Goal: Task Accomplishment & Management: Use online tool/utility

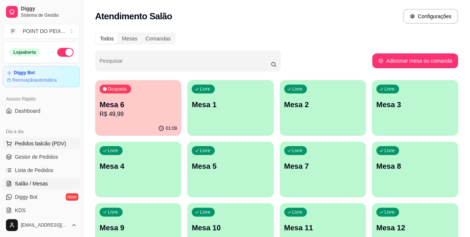
click at [43, 144] on span "Pedidos balcão (PDV)" at bounding box center [40, 143] width 51 height 7
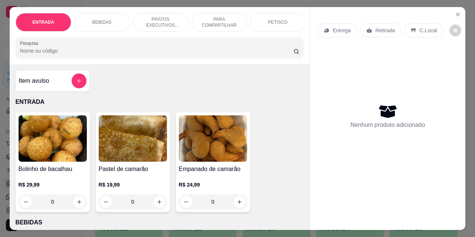
click at [335, 27] on p "Entrega" at bounding box center [342, 30] width 18 height 7
click at [221, 18] on p "PARA COMPARTILHAR" at bounding box center [219, 22] width 43 height 12
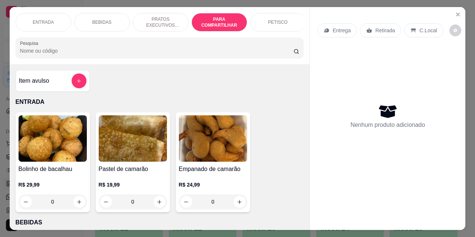
scroll to position [19, 0]
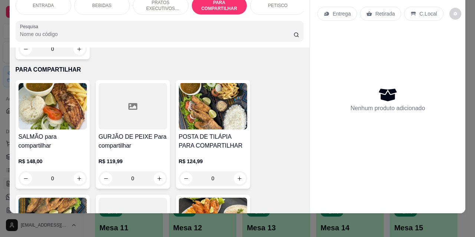
click at [342, 10] on p "Entrega" at bounding box center [342, 13] width 18 height 7
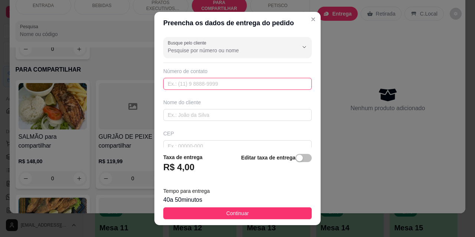
click at [213, 80] on input "text" at bounding box center [237, 84] width 149 height 12
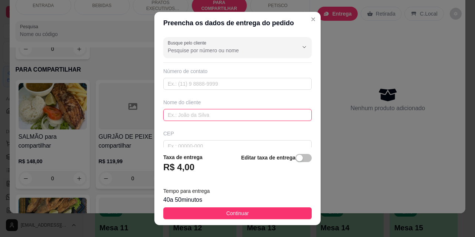
click at [208, 114] on input "text" at bounding box center [237, 115] width 149 height 12
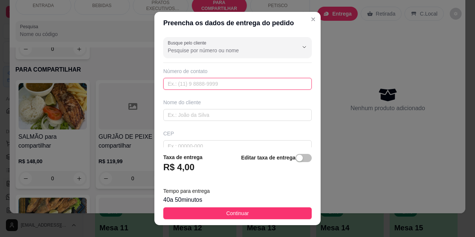
click at [205, 85] on input "text" at bounding box center [237, 84] width 149 height 12
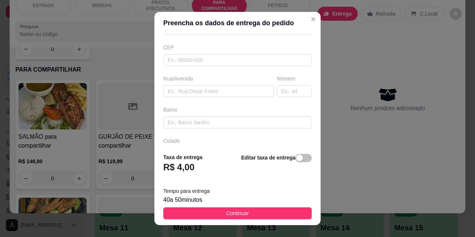
scroll to position [111, 0]
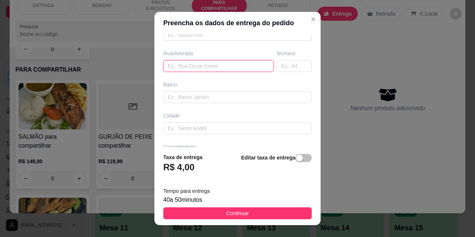
click at [213, 65] on input "text" at bounding box center [218, 66] width 111 height 12
type input "rua ciep"
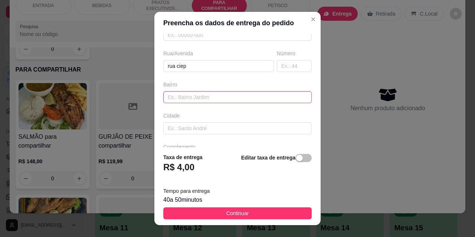
click at [187, 98] on input "text" at bounding box center [237, 97] width 149 height 12
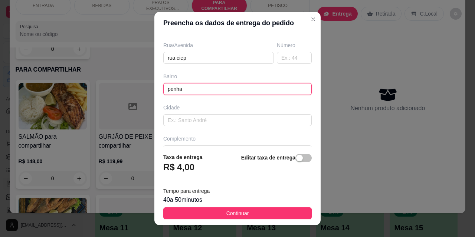
scroll to position [137, 0]
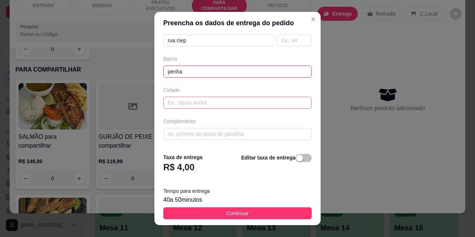
type input "penha"
click at [194, 105] on input "text" at bounding box center [237, 103] width 149 height 12
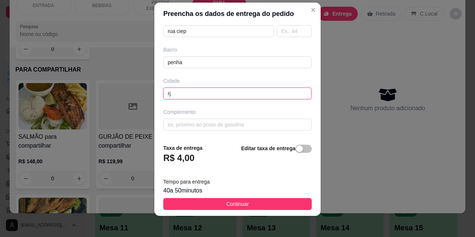
scroll to position [12, 0]
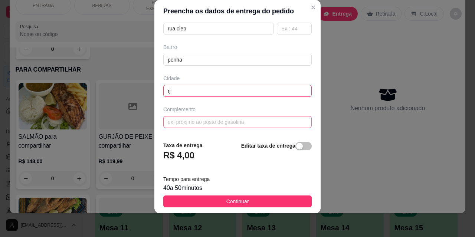
type input "rj"
click at [198, 126] on input "text" at bounding box center [237, 122] width 149 height 12
click at [249, 203] on button "Continuar" at bounding box center [237, 202] width 149 height 12
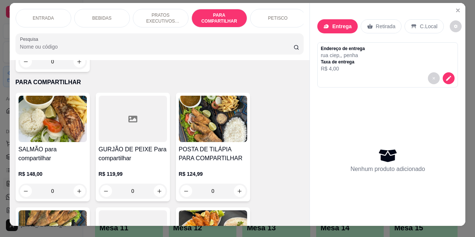
scroll to position [0, 0]
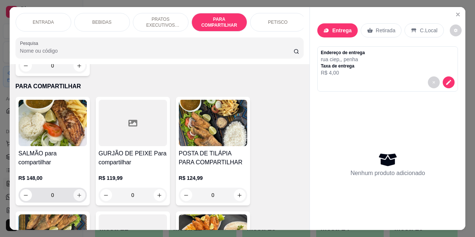
click at [77, 193] on icon "increase-product-quantity" at bounding box center [80, 196] width 6 height 6
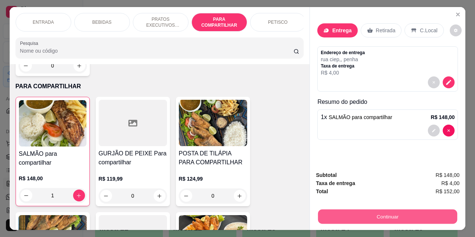
click at [374, 217] on button "Continuar" at bounding box center [387, 216] width 139 height 14
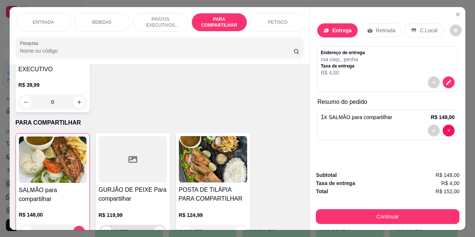
scroll to position [1241, 0]
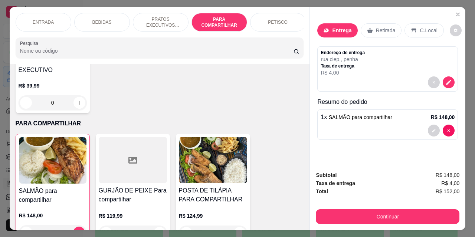
click at [156, 17] on p "PRATOS EXECUTIVOS (INDIVIDUAIS)" at bounding box center [160, 22] width 43 height 12
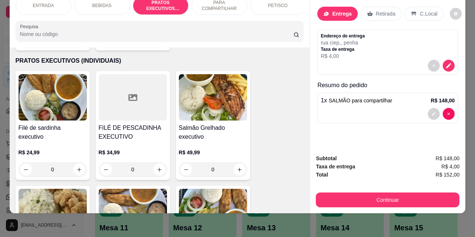
scroll to position [19, 0]
type input "0"
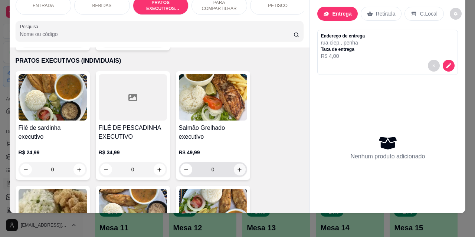
click at [238, 167] on icon "increase-product-quantity" at bounding box center [240, 170] width 6 height 6
type input "1"
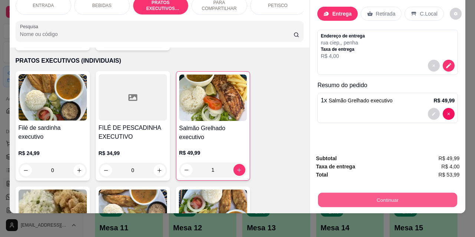
click at [383, 195] on button "Continuar" at bounding box center [387, 200] width 139 height 14
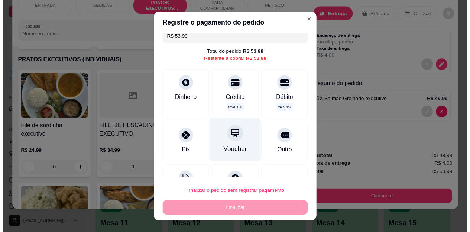
scroll to position [0, 0]
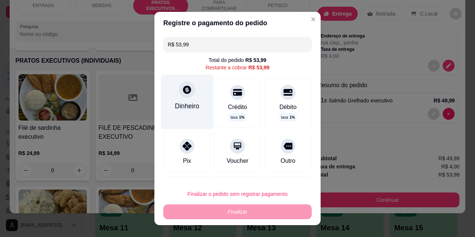
click at [183, 88] on icon at bounding box center [187, 90] width 8 height 8
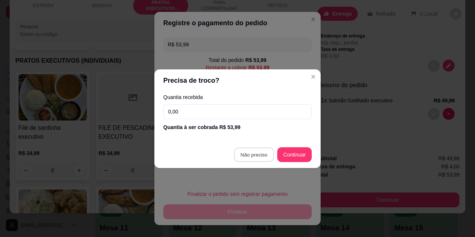
type input "R$ 0,00"
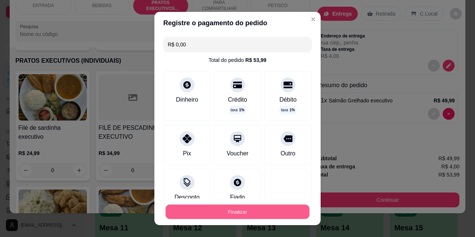
click at [259, 214] on button "Finalizar" at bounding box center [238, 212] width 144 height 14
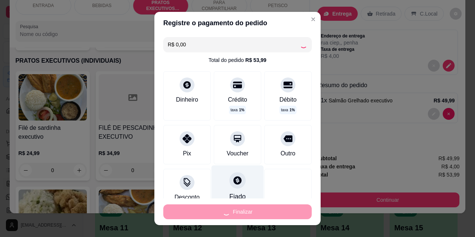
type input "0"
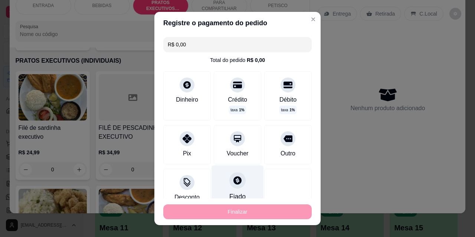
type input "-R$ 53,99"
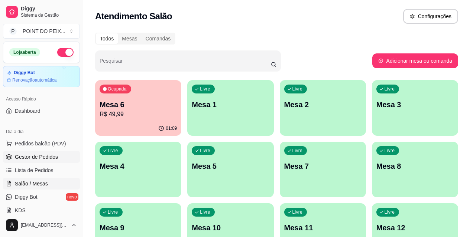
click at [45, 157] on span "Gestor de Pedidos" at bounding box center [36, 156] width 43 height 7
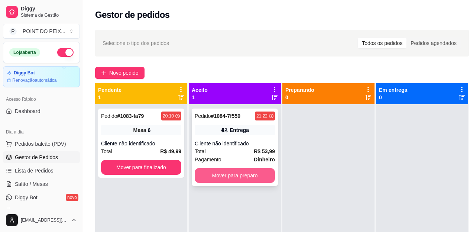
click at [235, 172] on button "Mover para preparo" at bounding box center [235, 175] width 80 height 15
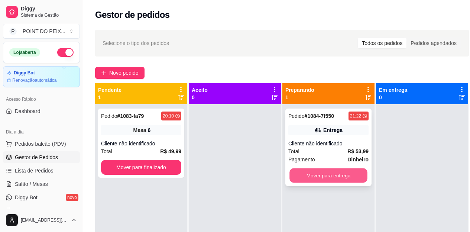
click at [328, 176] on button "Mover para entrega" at bounding box center [328, 175] width 78 height 14
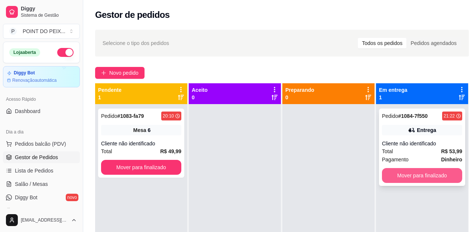
click at [409, 176] on button "Mover para finalizado" at bounding box center [422, 175] width 80 height 15
